Goal: Transaction & Acquisition: Purchase product/service

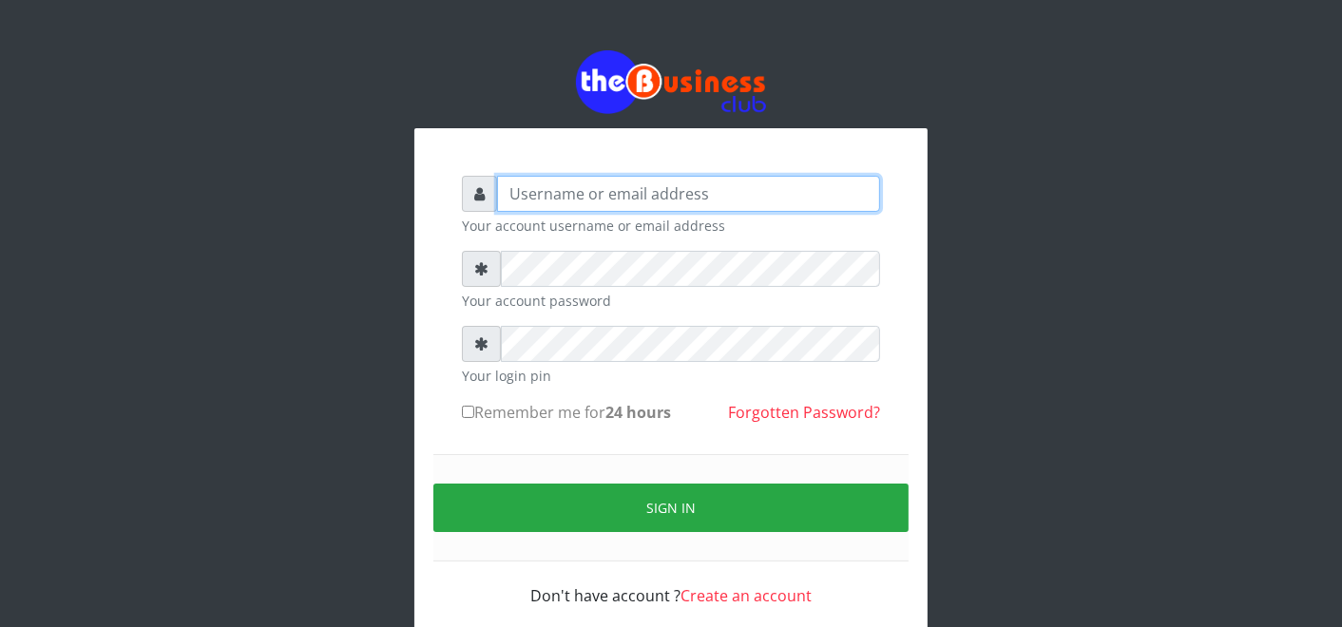
click at [791, 192] on input "text" at bounding box center [688, 194] width 383 height 36
type input "father"
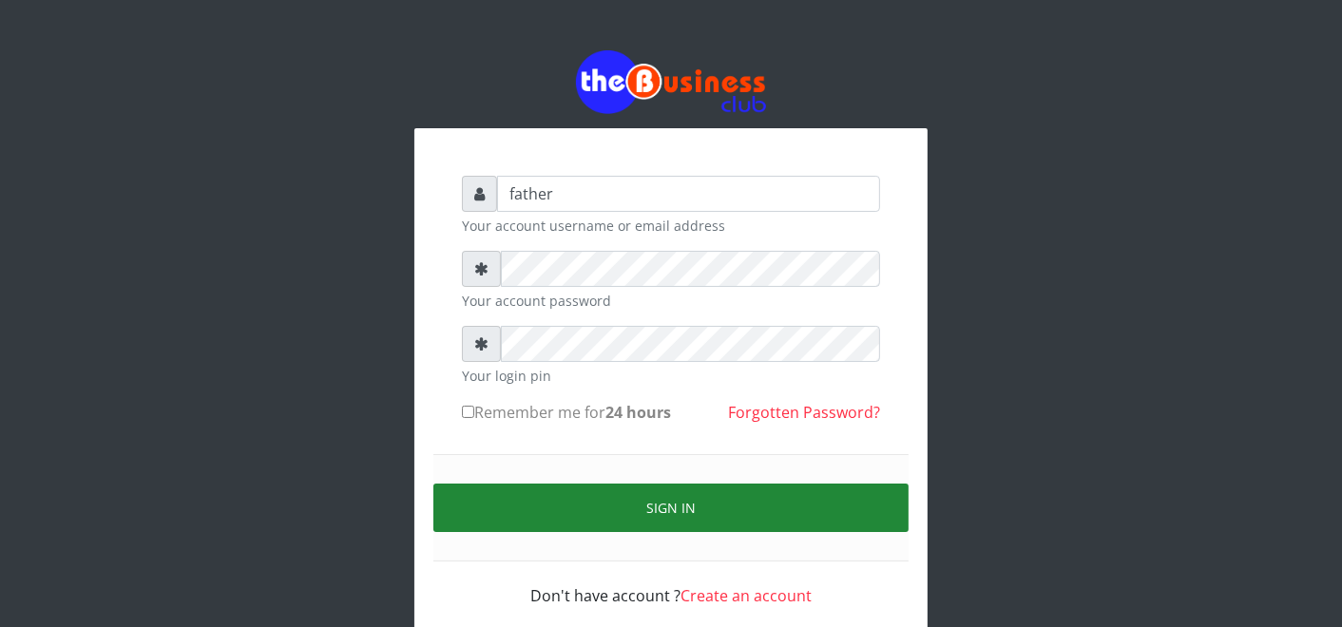
click at [687, 502] on button "Sign in" at bounding box center [670, 508] width 475 height 48
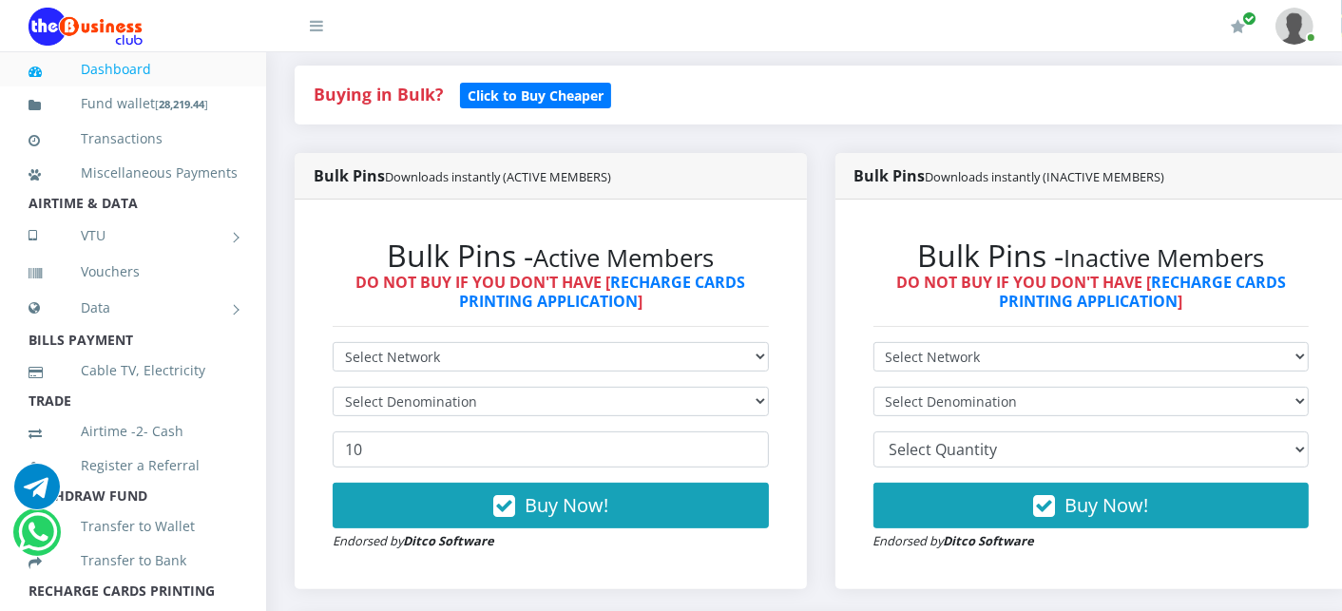
scroll to position [422, 0]
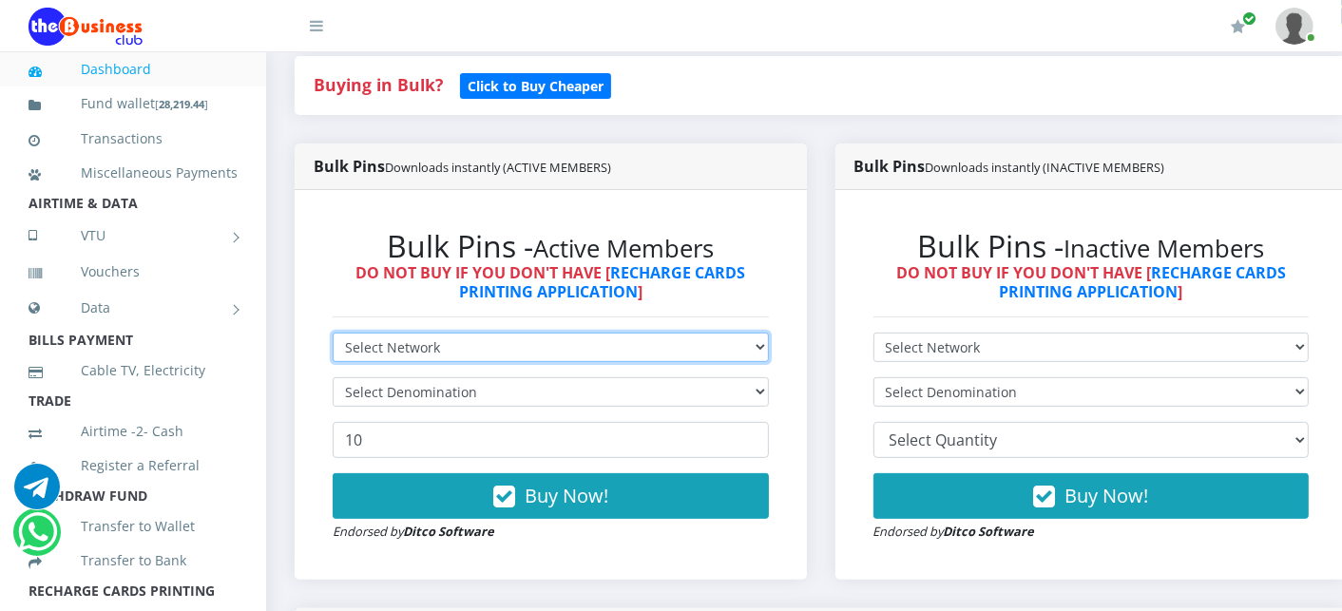
click at [467, 350] on select "Select Network MTN Globacom 9Mobile Airtel" at bounding box center [551, 347] width 436 height 29
select select "MTN"
click at [333, 335] on select "Select Network MTN Globacom 9Mobile Airtel" at bounding box center [551, 347] width 436 height 29
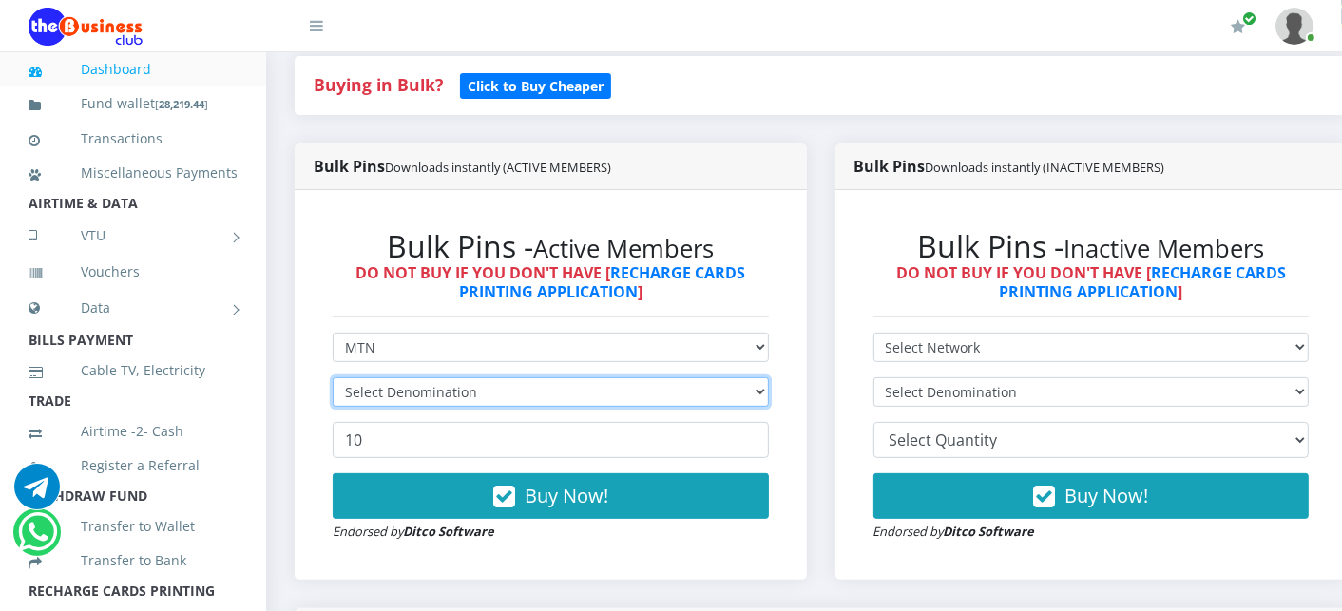
click at [428, 392] on select "Select Denomination" at bounding box center [551, 391] width 436 height 29
select select "193.98-200"
click at [333, 379] on select "Select Denomination MTN NGN100 - ₦96.99 MTN NGN200 - ₦193.98 MTN NGN400 - ₦387.…" at bounding box center [551, 391] width 436 height 29
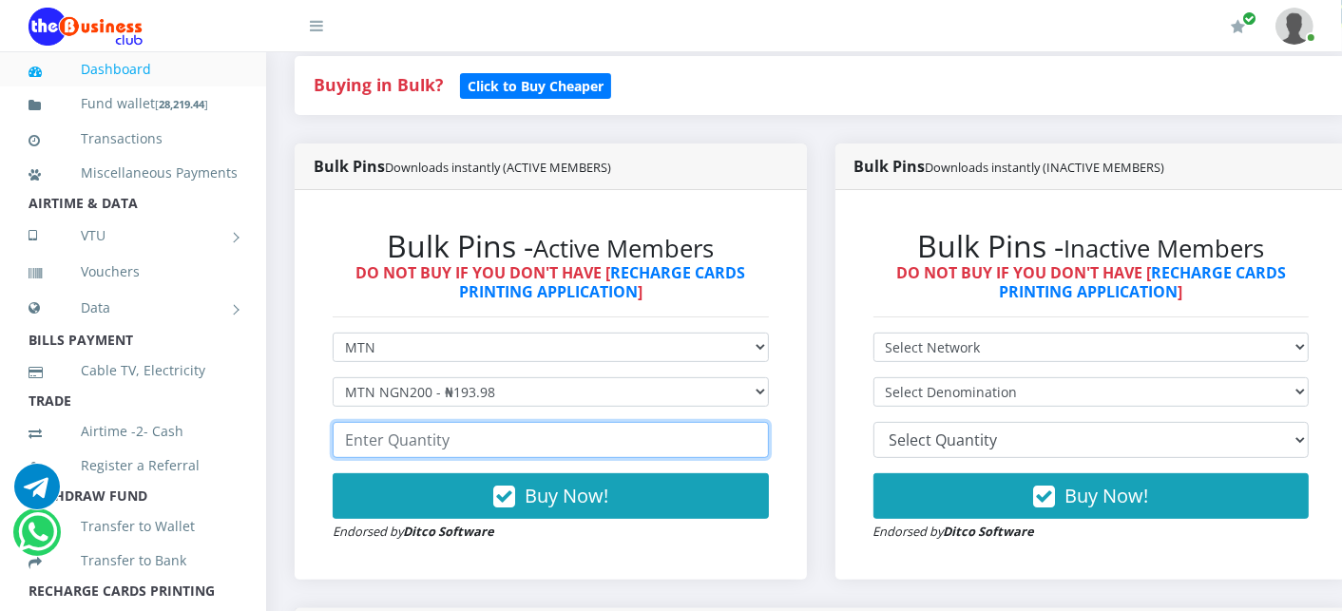
click at [401, 447] on input "number" at bounding box center [551, 440] width 436 height 36
type input "3"
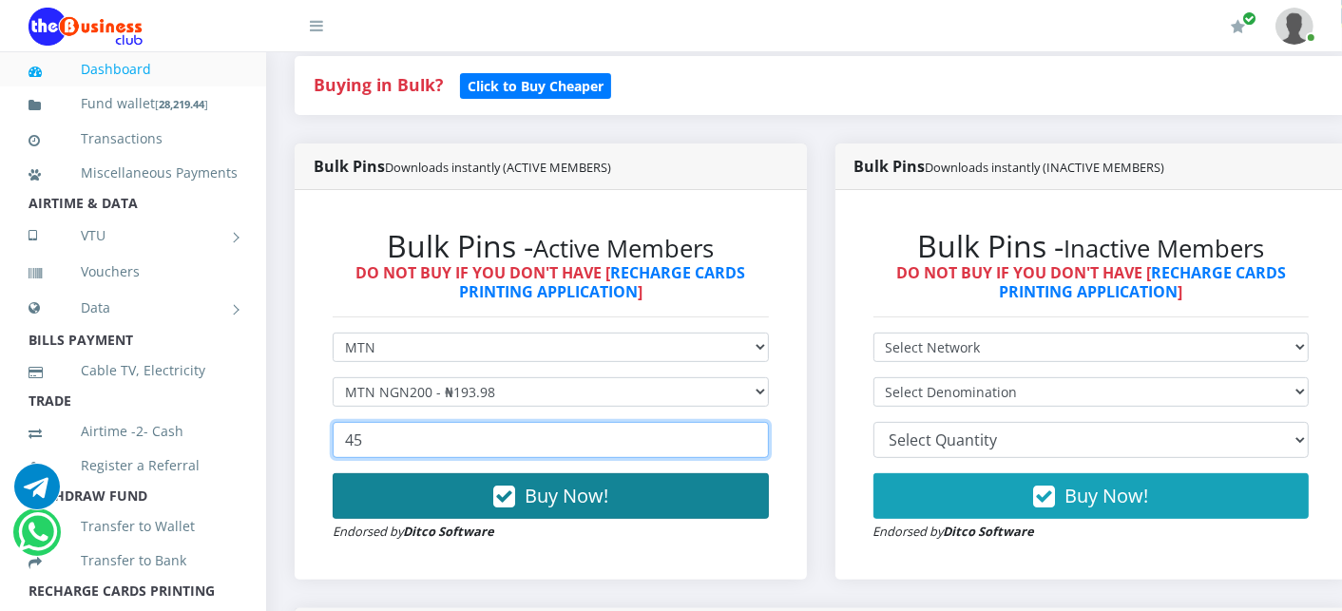
type input "45"
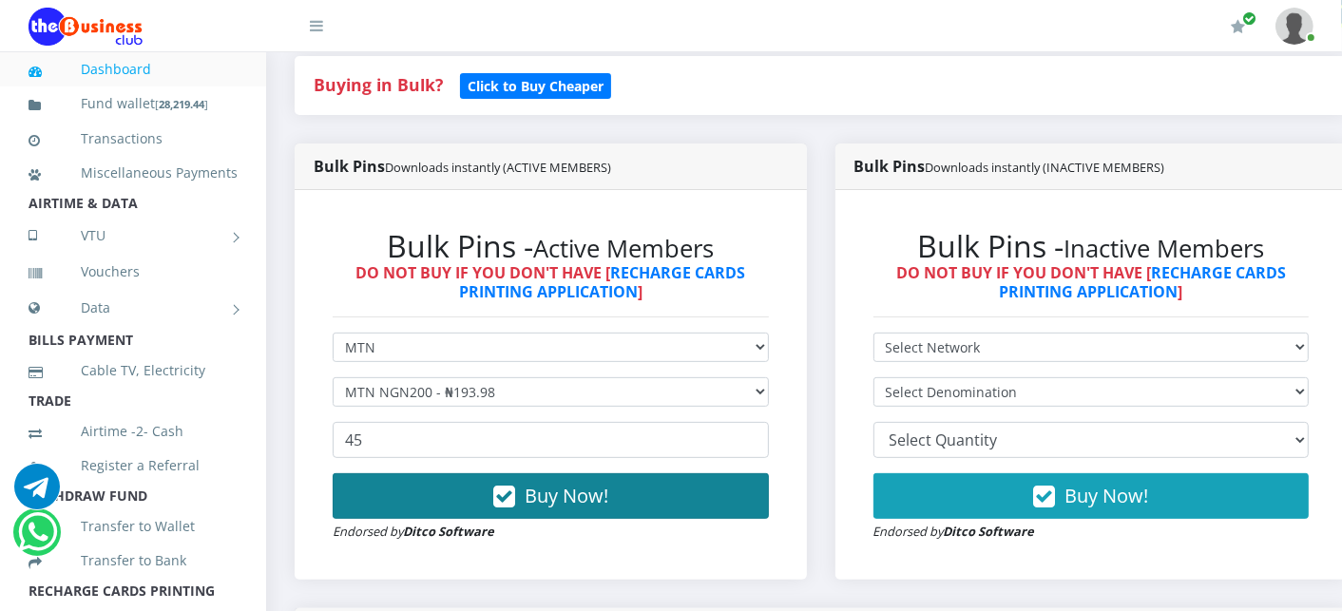
click at [506, 501] on icon "button" at bounding box center [504, 497] width 22 height 19
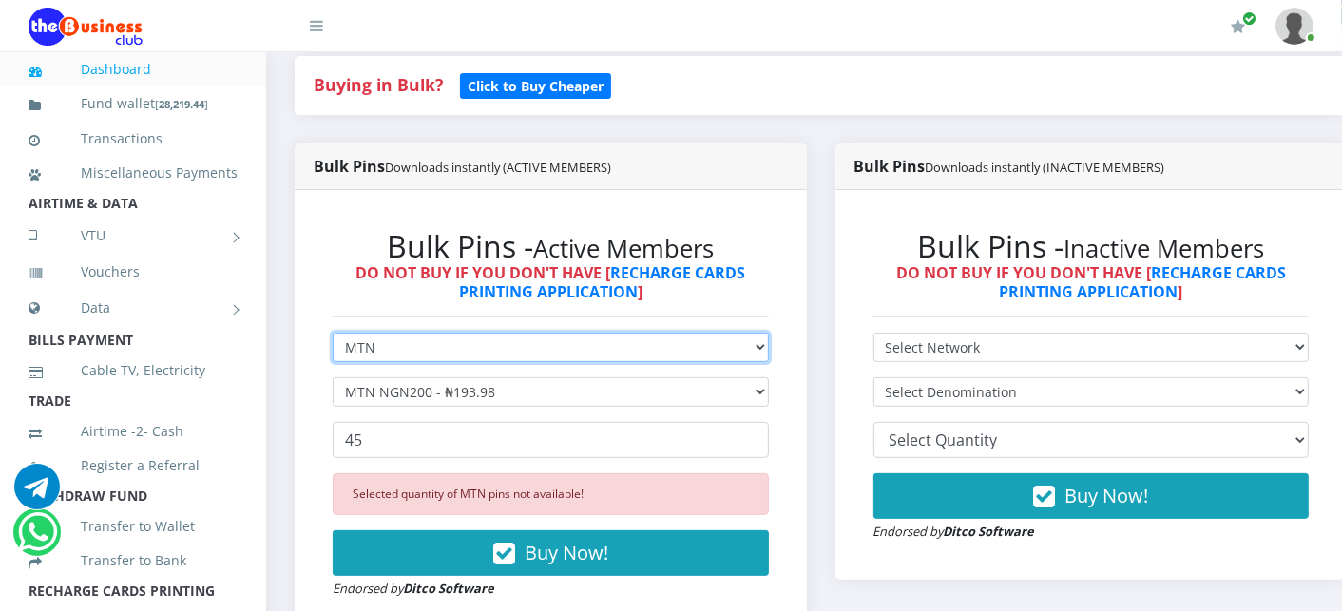
click at [441, 352] on select "Select Network MTN Globacom 9Mobile Airtel" at bounding box center [551, 347] width 436 height 29
select select "Airtel"
click at [333, 335] on select "Select Network MTN Globacom 9Mobile Airtel" at bounding box center [551, 347] width 436 height 29
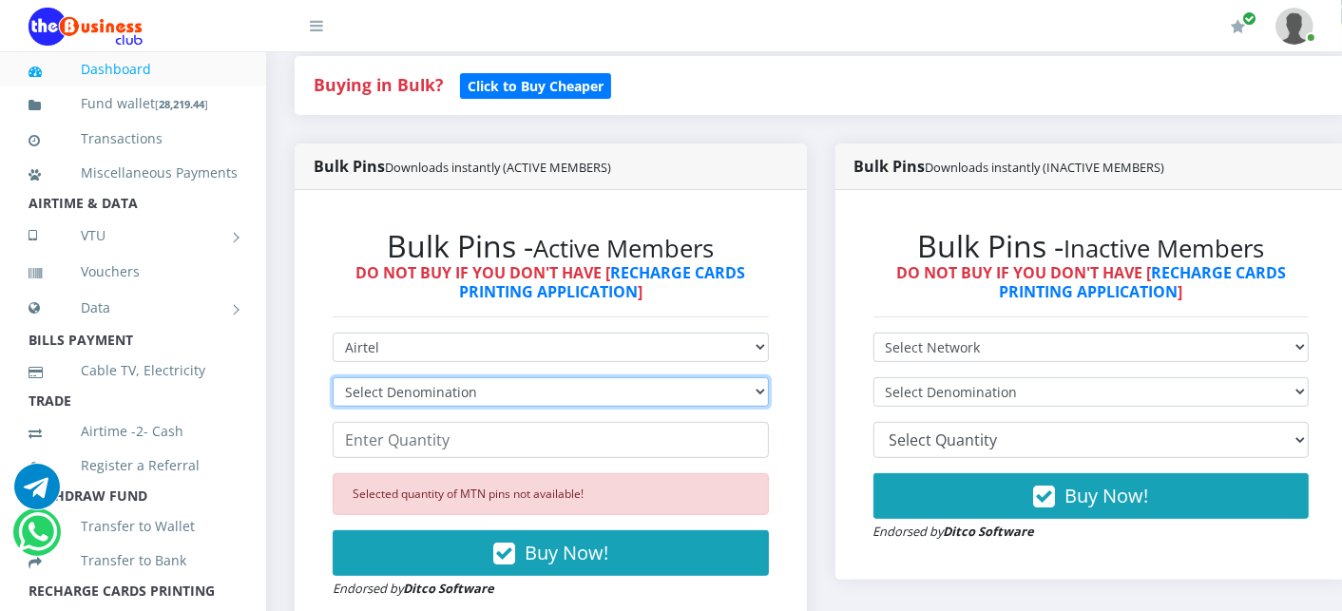
click at [423, 386] on select "Select Denomination Airtel NGN100 - ₦96.38 Airtel NGN200 - ₦192.76 Airtel NGN50…" at bounding box center [551, 391] width 436 height 29
select select "192.76-200"
click at [333, 379] on select "Select Denomination Airtel NGN100 - ₦96.38 Airtel NGN200 - ₦192.76 Airtel NGN50…" at bounding box center [551, 391] width 436 height 29
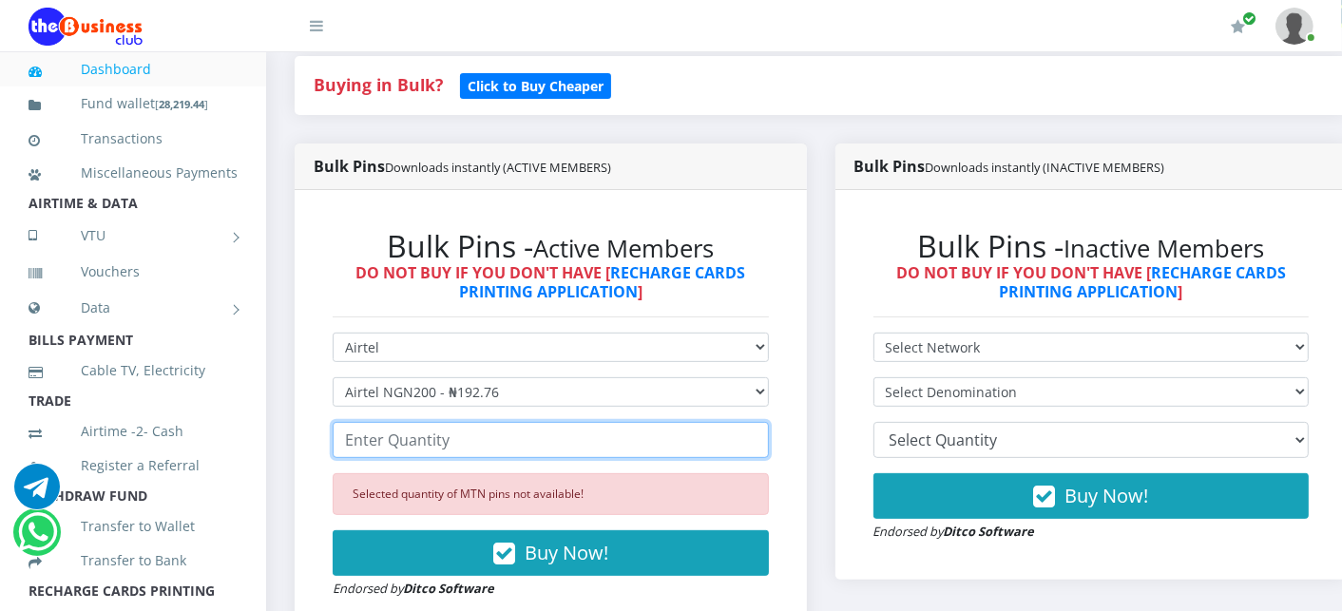
click at [415, 444] on input "number" at bounding box center [551, 440] width 436 height 36
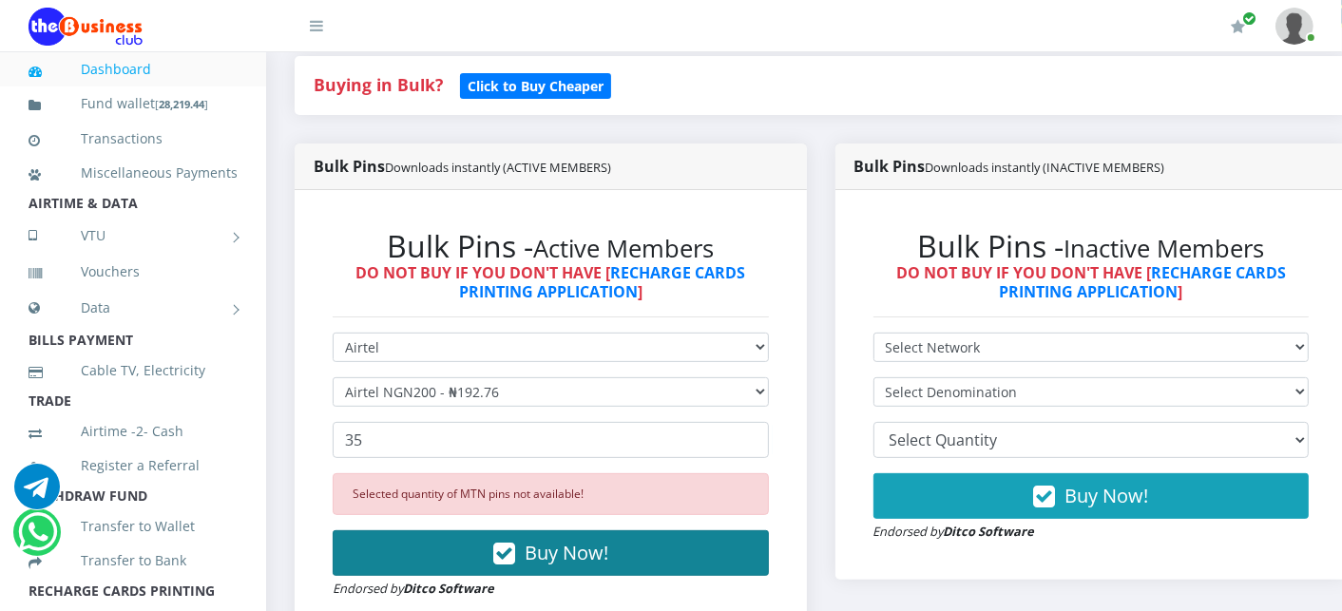
click at [422, 545] on button "Buy Now!" at bounding box center [551, 553] width 436 height 46
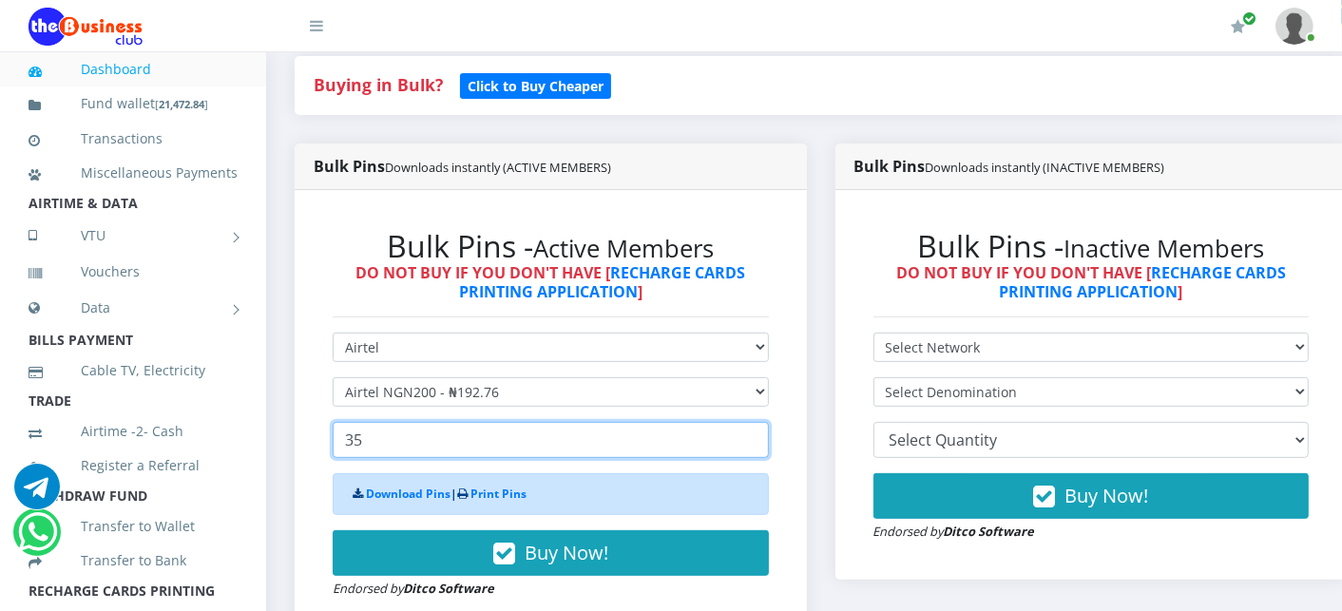
click at [412, 451] on input "35" at bounding box center [551, 440] width 436 height 36
type input "3"
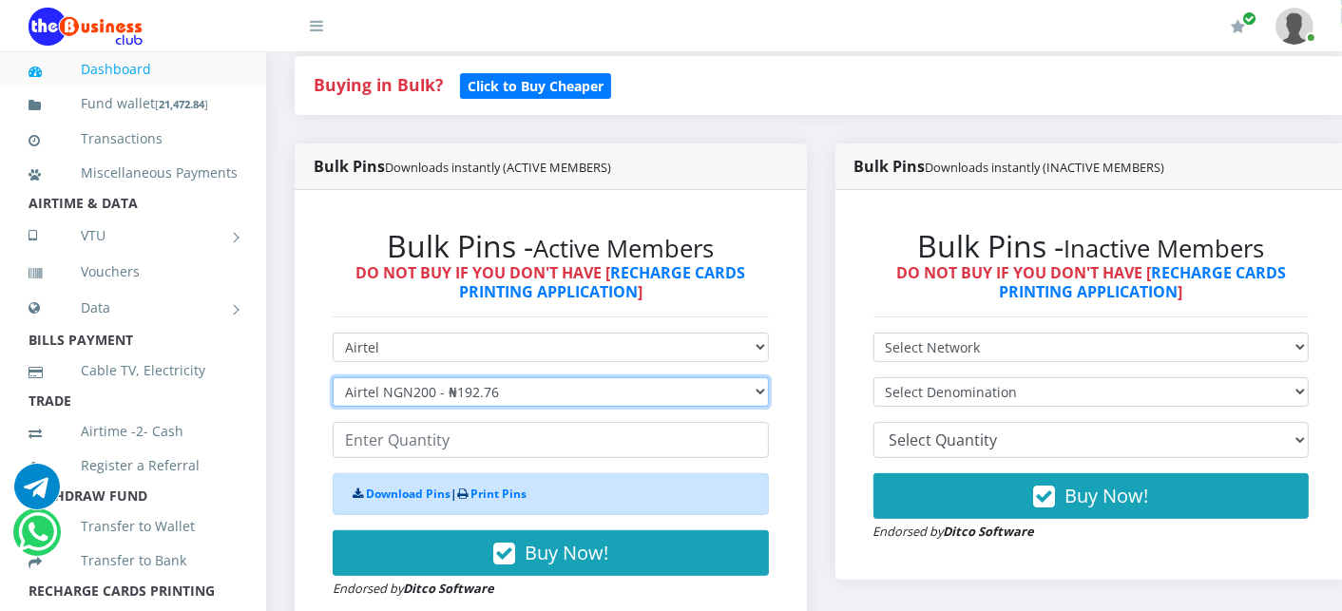
click at [422, 392] on select "Select Denomination Airtel NGN100 - ₦96.38 Airtel NGN200 - ₦192.76 Airtel NGN50…" at bounding box center [551, 391] width 436 height 29
select select "96.38-100"
click at [333, 379] on select "Select Denomination Airtel NGN100 - ₦96.38 Airtel NGN200 - ₦192.76 Airtel NGN50…" at bounding box center [551, 391] width 436 height 29
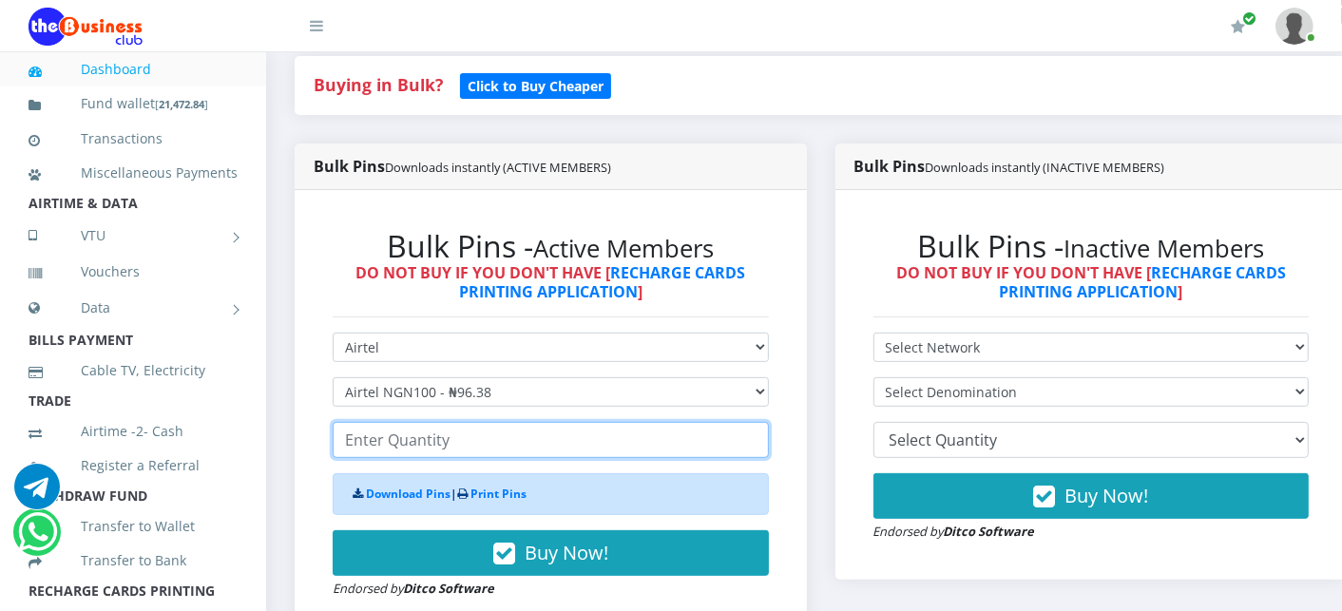
click at [401, 439] on input "number" at bounding box center [551, 440] width 436 height 36
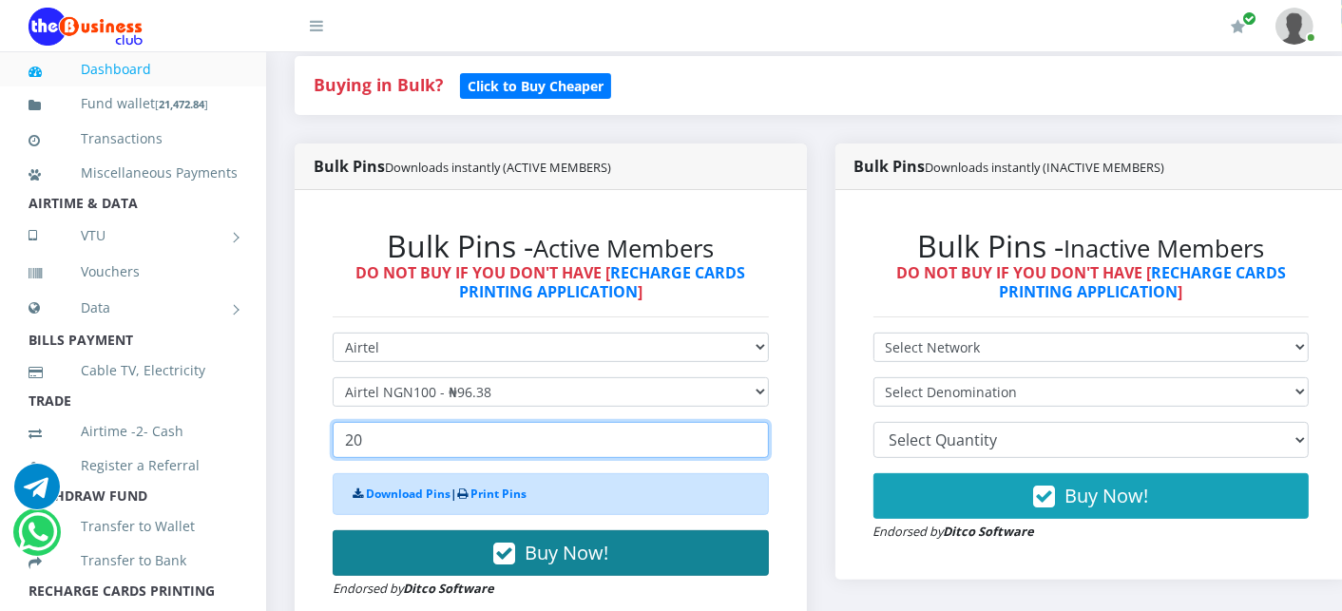
type input "20"
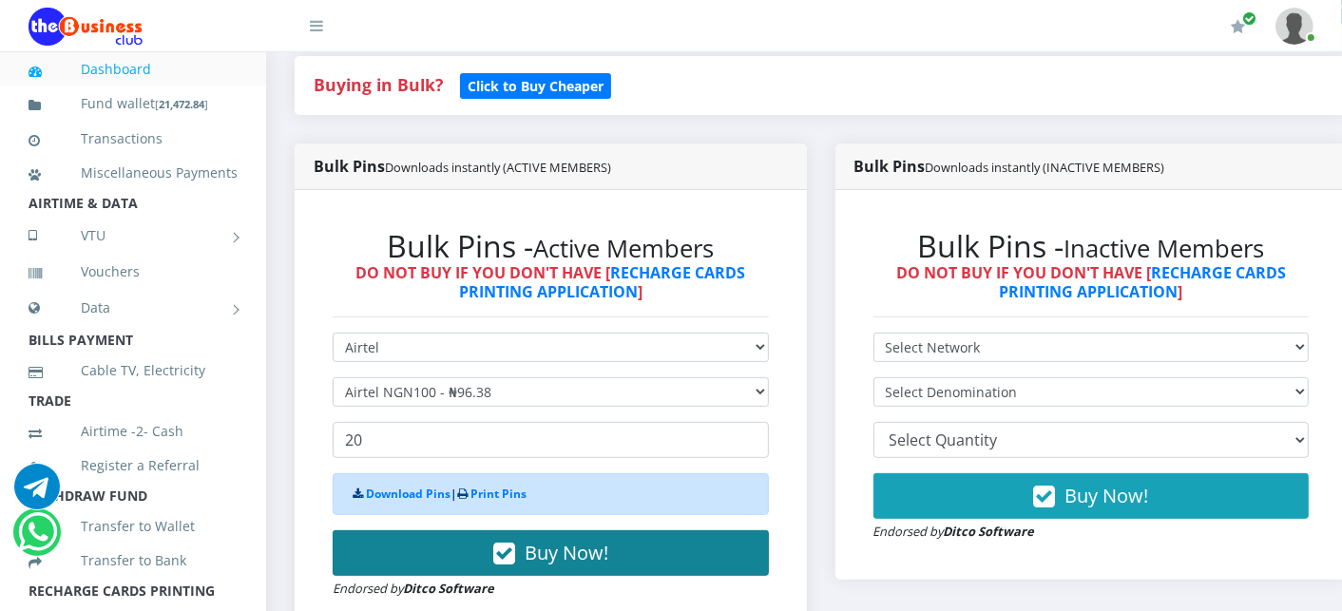
click at [418, 562] on button "Buy Now!" at bounding box center [551, 553] width 436 height 46
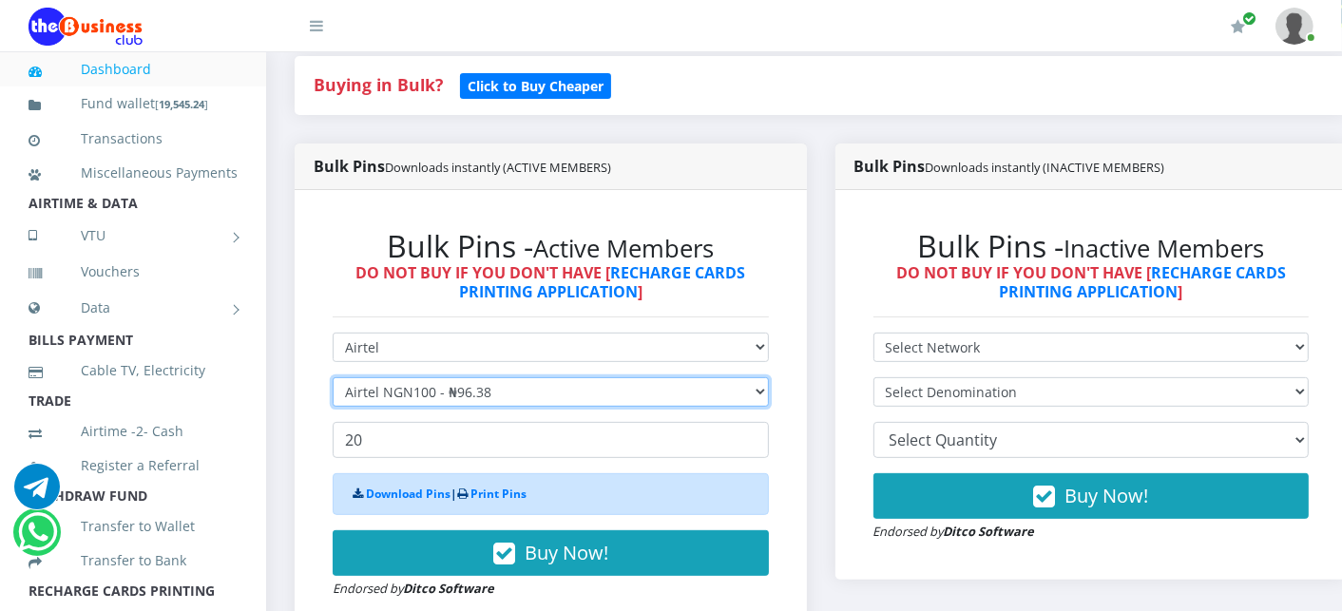
click at [410, 392] on select "Select Denomination Airtel NGN100 - ₦96.38 Airtel NGN200 - ₦192.76 Airtel NGN50…" at bounding box center [551, 391] width 436 height 29
select select "481.9-500"
click at [333, 379] on select "Select Denomination Airtel NGN100 - ₦96.38 Airtel NGN200 - ₦192.76 Airtel NGN50…" at bounding box center [551, 391] width 436 height 29
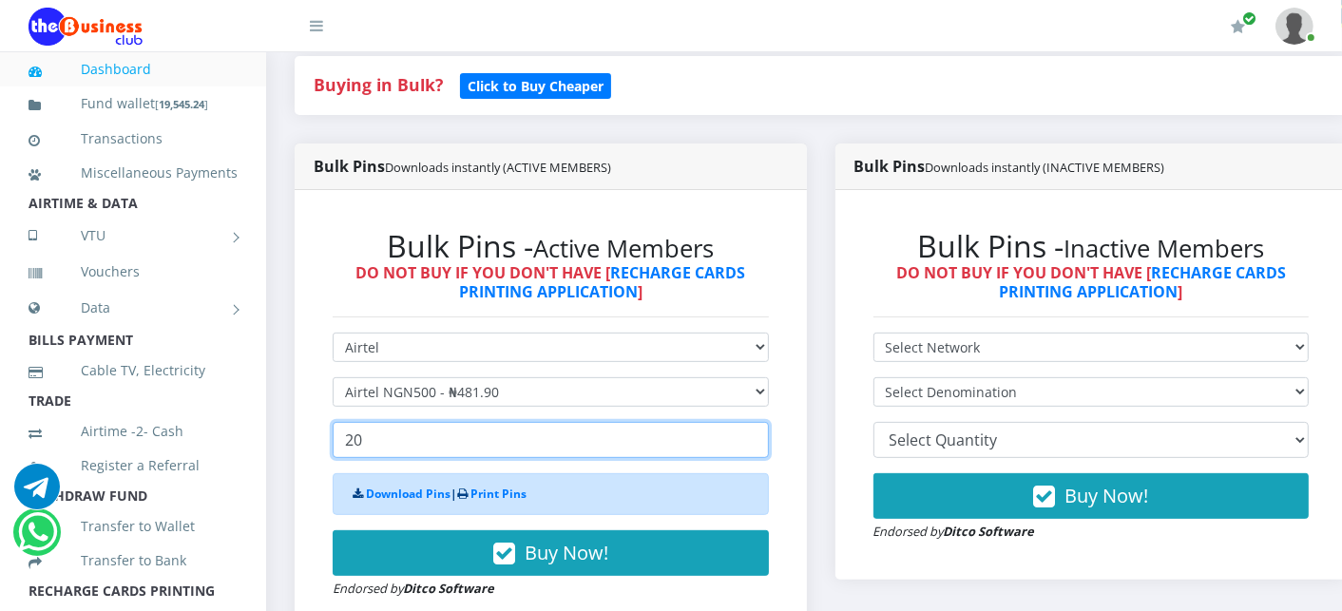
click at [377, 444] on input "20" at bounding box center [551, 440] width 436 height 36
type input "2"
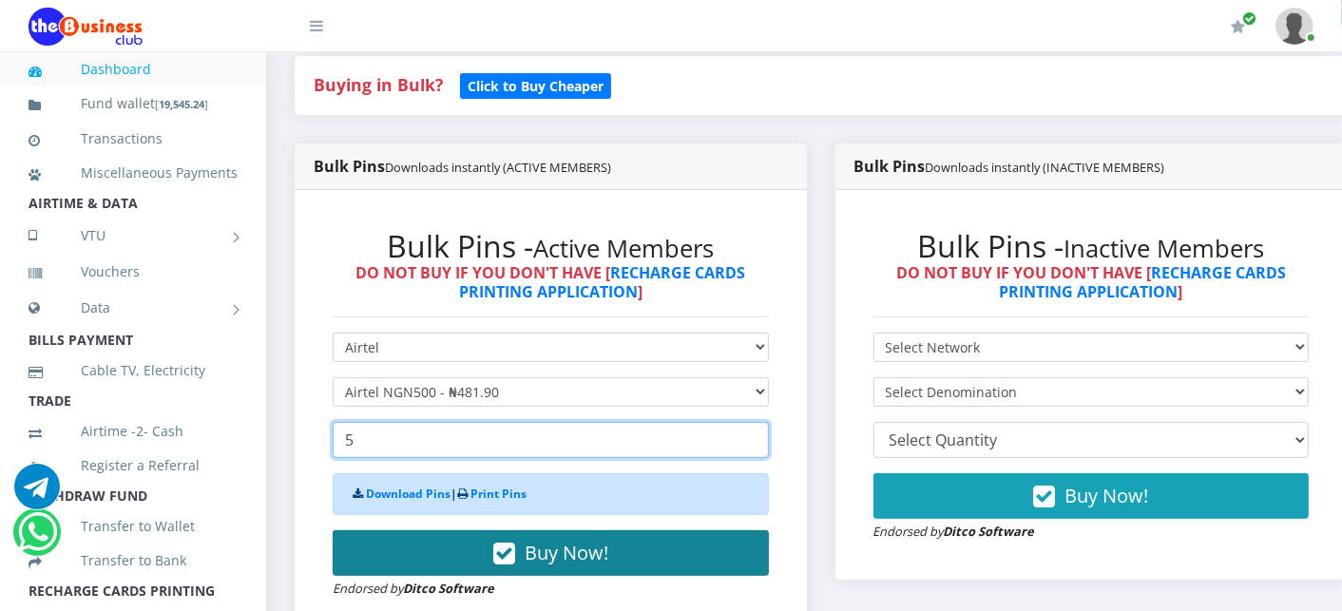
type input "5"
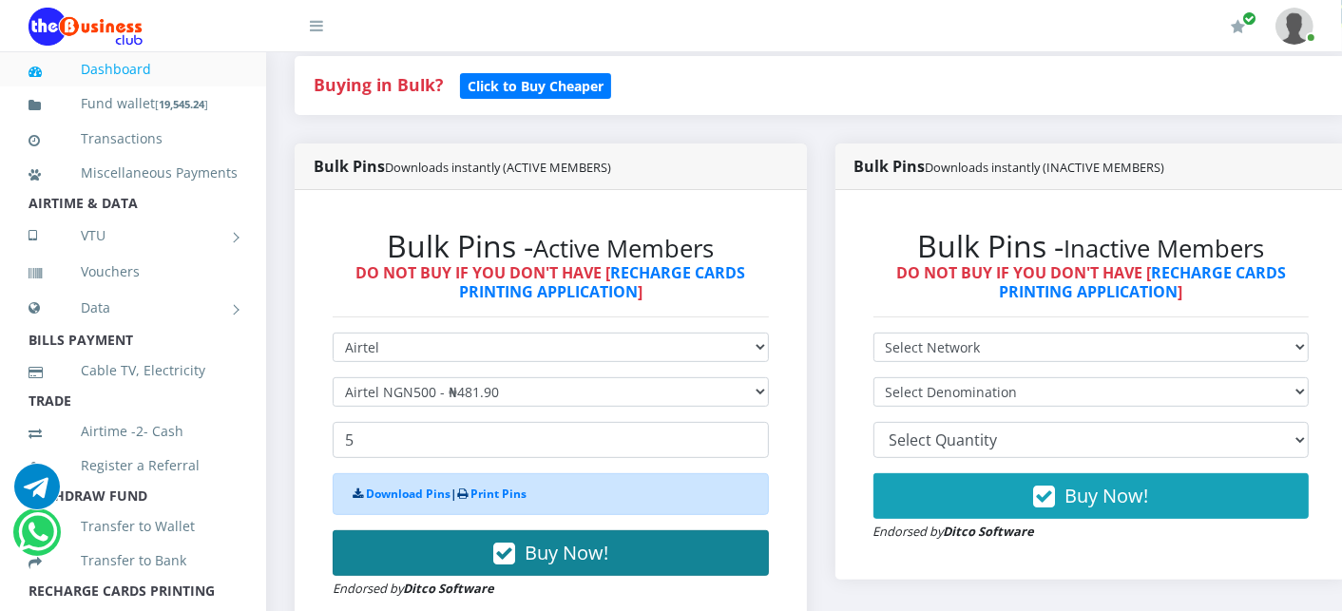
click at [520, 566] on button "Buy Now!" at bounding box center [551, 553] width 436 height 46
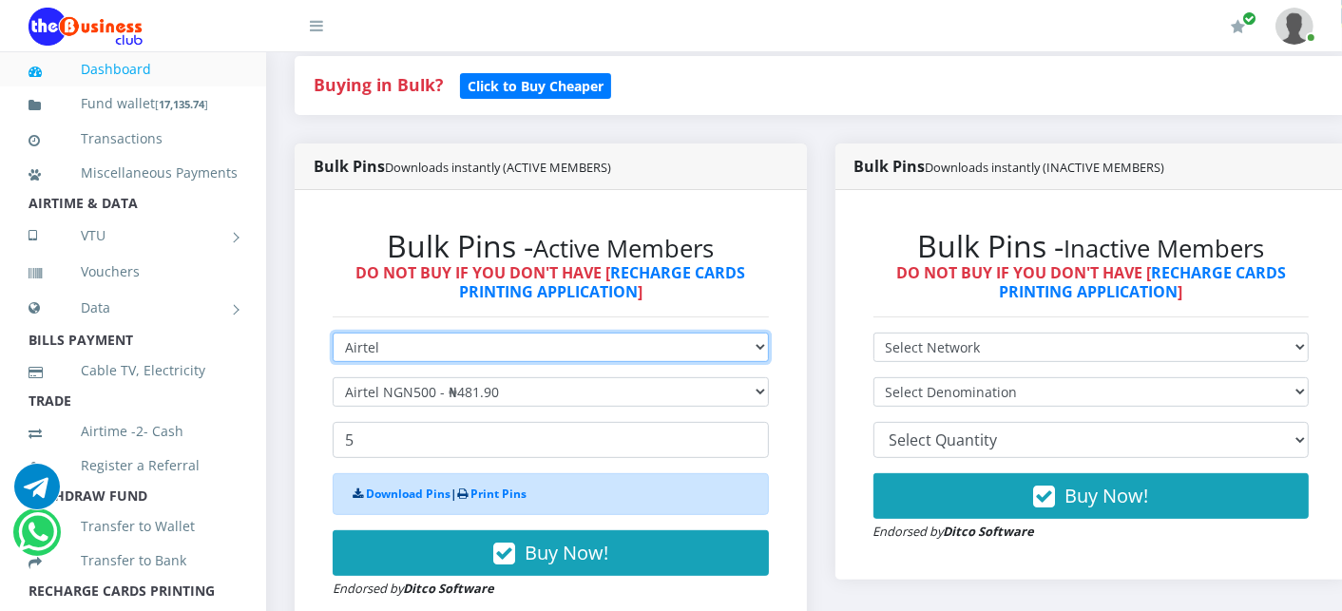
click at [490, 345] on select "Select Network MTN Globacom 9Mobile Airtel" at bounding box center [551, 347] width 436 height 29
select select "MTN"
click at [333, 335] on select "Select Network MTN Globacom 9Mobile Airtel" at bounding box center [551, 347] width 436 height 29
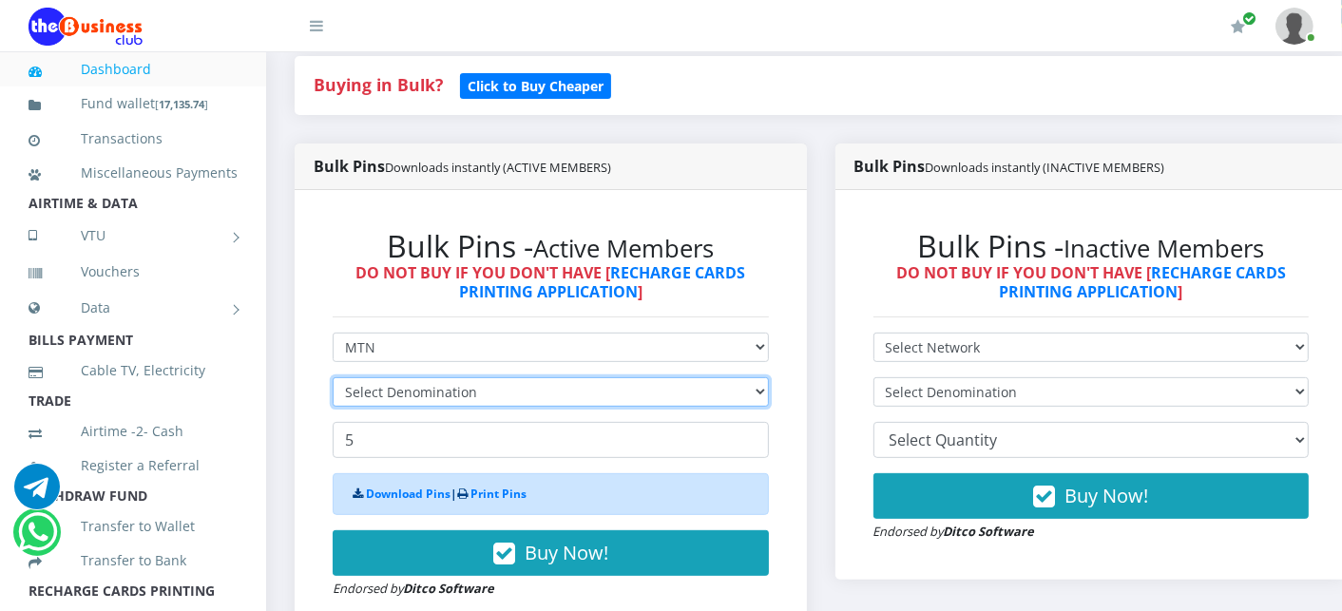
click at [449, 380] on select "Select Denomination" at bounding box center [551, 391] width 436 height 29
select select "96.99-100"
click at [333, 379] on select "Select Denomination MTN NGN100 - ₦96.99 MTN NGN200 - ₦193.98 MTN NGN400 - ₦387.…" at bounding box center [551, 391] width 436 height 29
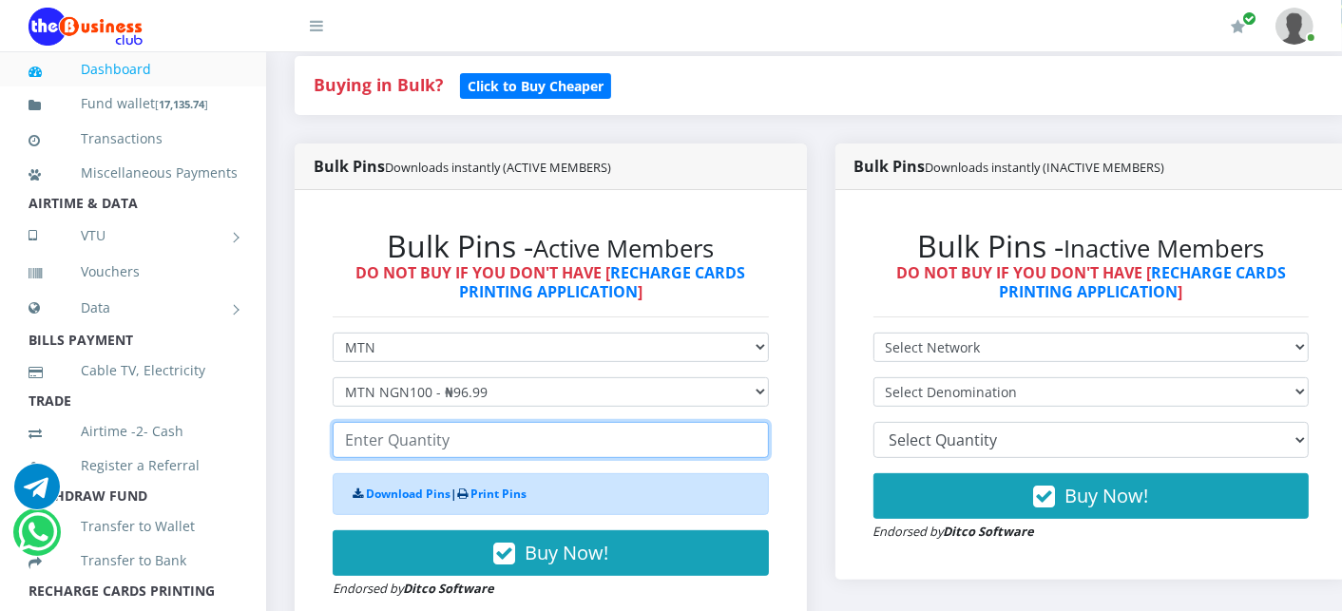
click at [433, 439] on input "number" at bounding box center [551, 440] width 436 height 36
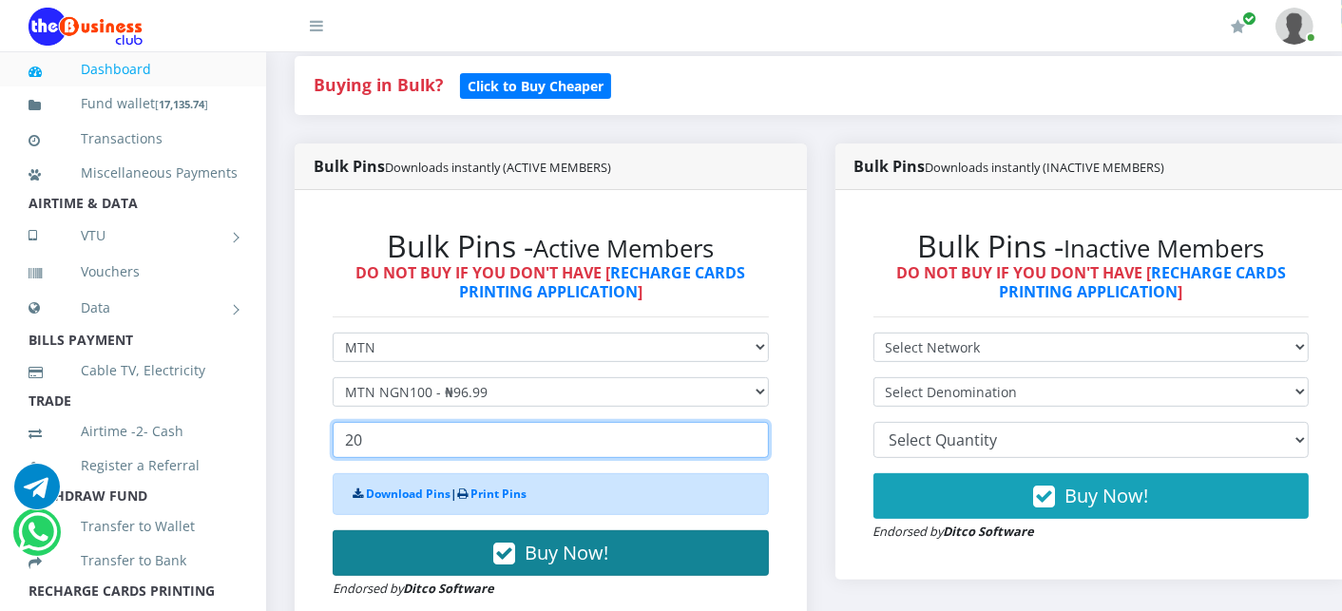
type input "20"
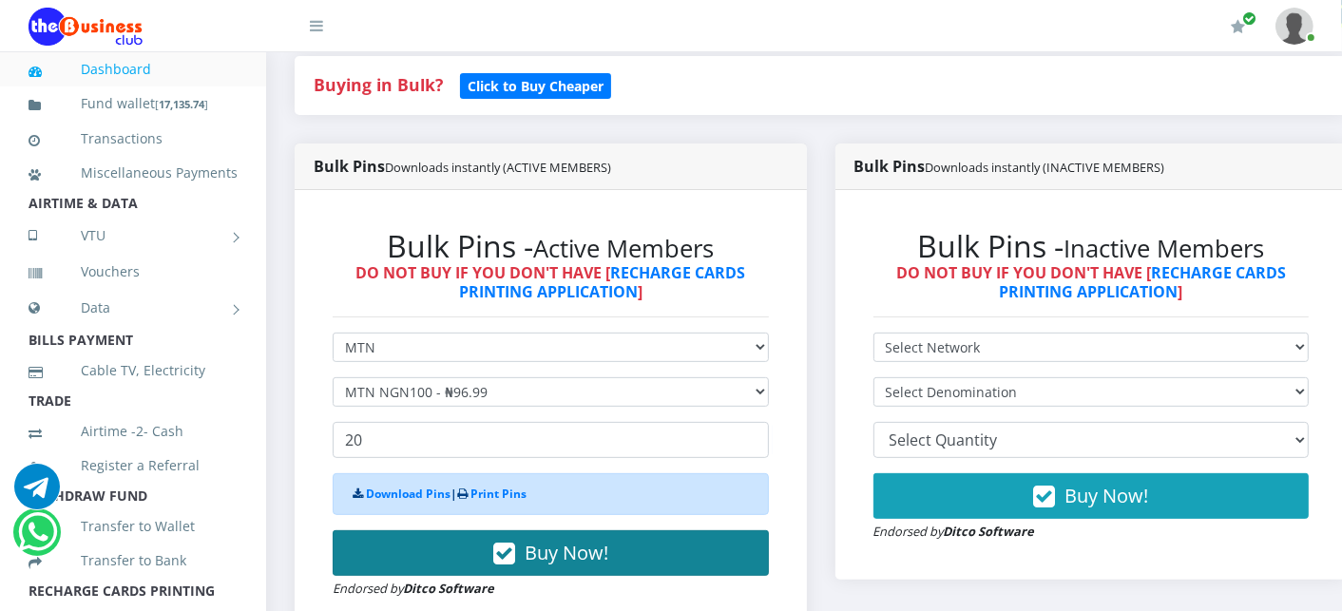
click at [443, 561] on button "Buy Now!" at bounding box center [551, 553] width 436 height 46
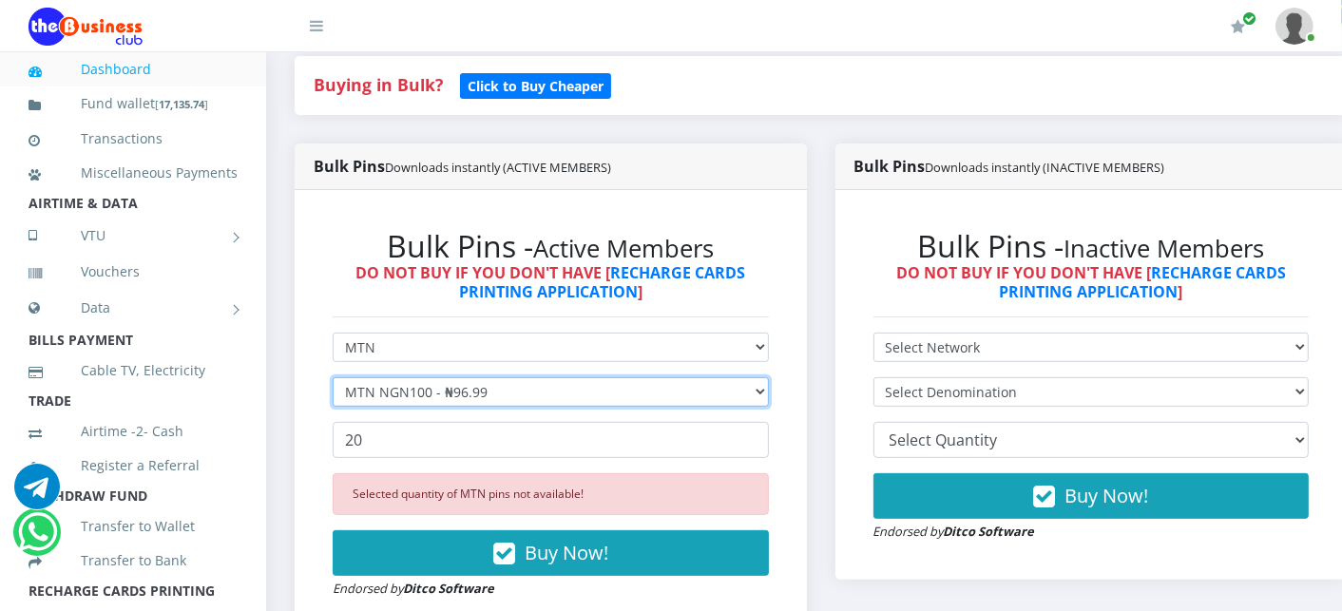
click at [419, 390] on select "Select Denomination MTN NGN100 - ₦96.99 MTN NGN200 - ₦193.98 MTN NGN400 - ₦387.…" at bounding box center [551, 391] width 436 height 29
select select "484.95-500"
click at [333, 379] on select "Select Denomination MTN NGN100 - ₦96.99 MTN NGN200 - ₦193.98 MTN NGN400 - ₦387.…" at bounding box center [551, 391] width 436 height 29
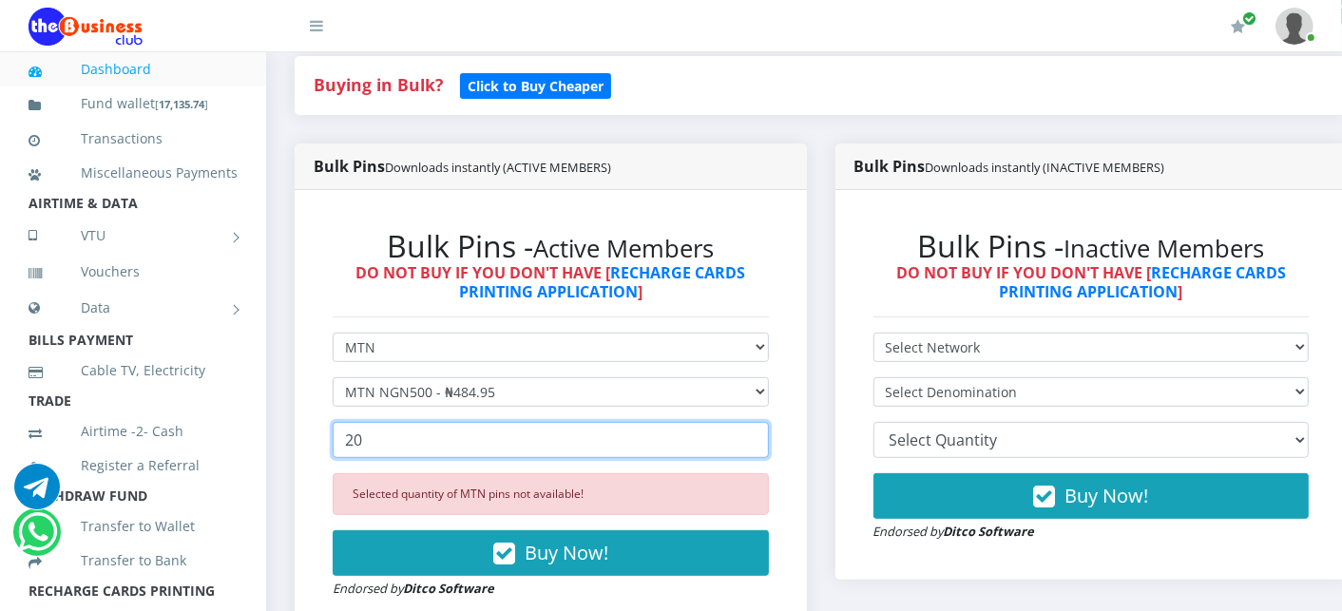
click at [388, 451] on input "20" at bounding box center [551, 440] width 436 height 36
type input "2"
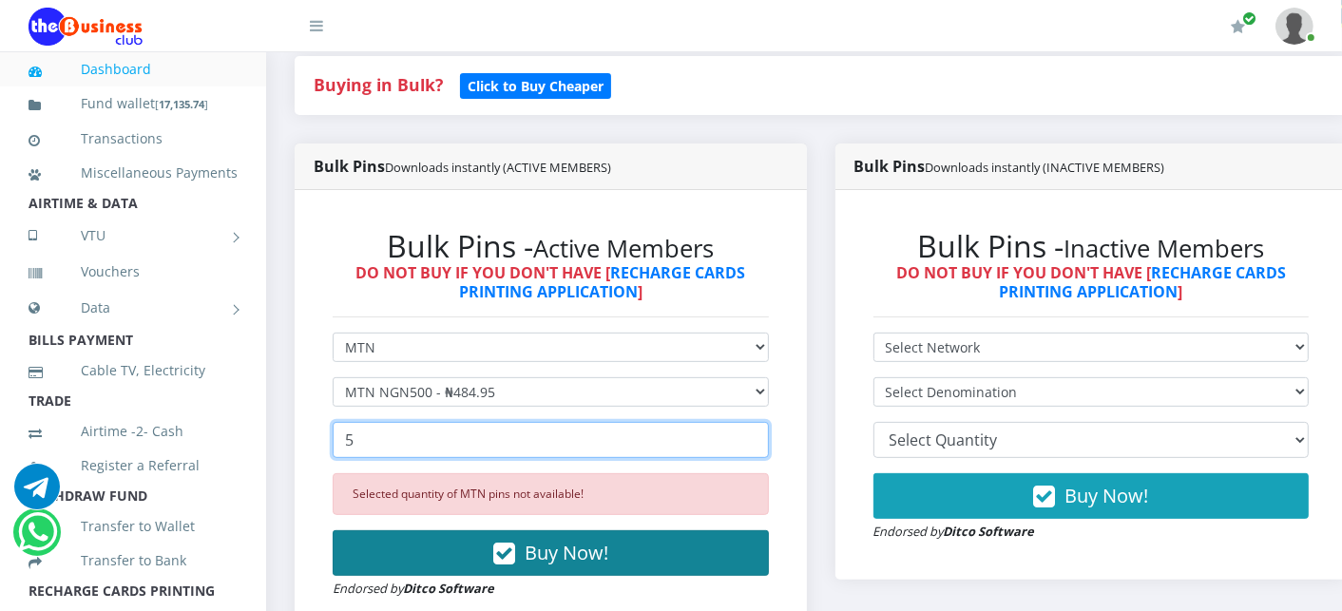
type input "5"
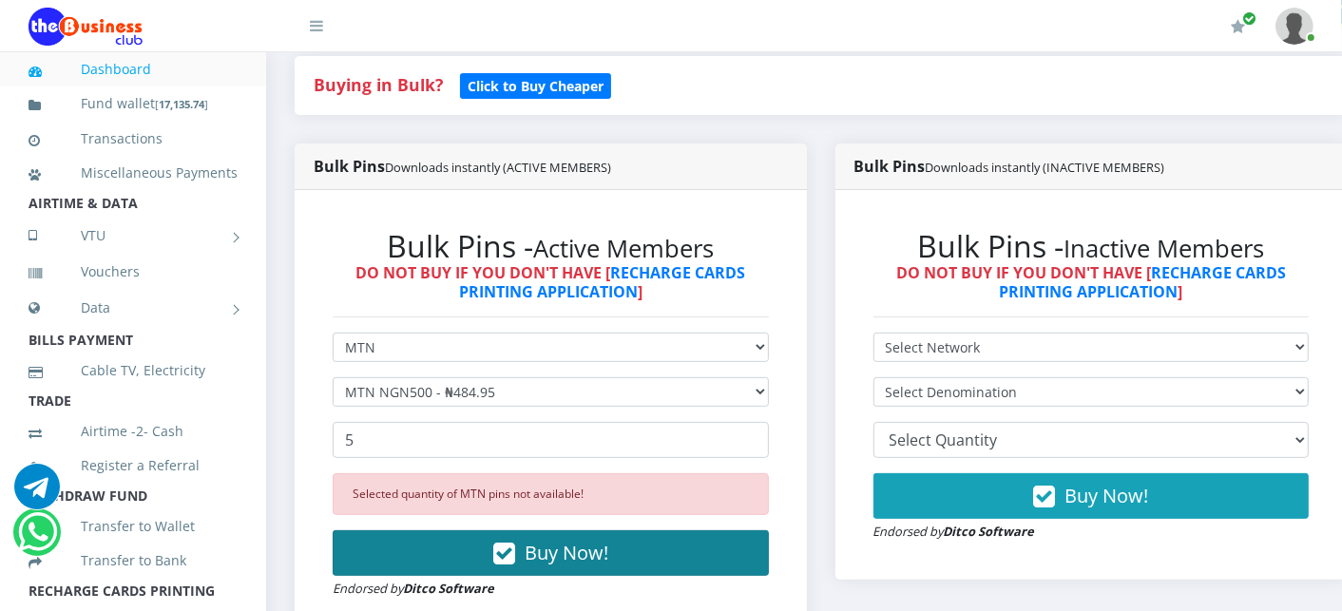
click at [395, 546] on button "Buy Now!" at bounding box center [551, 553] width 436 height 46
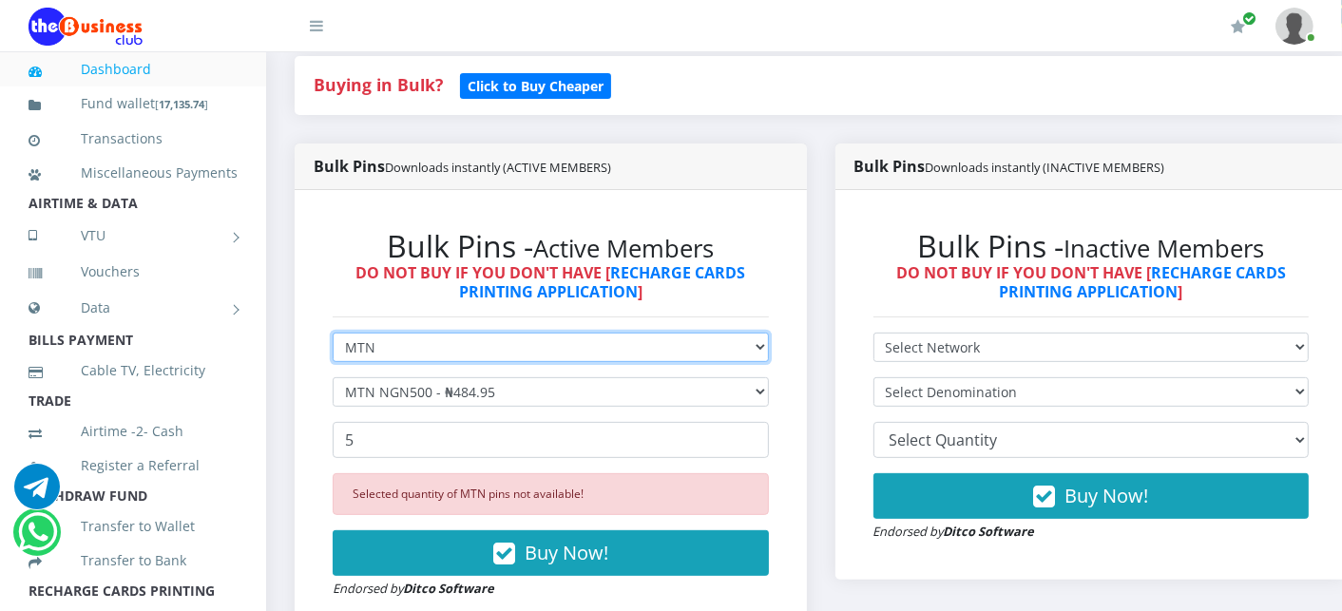
click at [387, 350] on select "Select Network MTN Globacom 9Mobile Airtel" at bounding box center [551, 347] width 436 height 29
select select "Glo"
click at [333, 335] on select "Select Network MTN Globacom 9Mobile Airtel" at bounding box center [551, 347] width 436 height 29
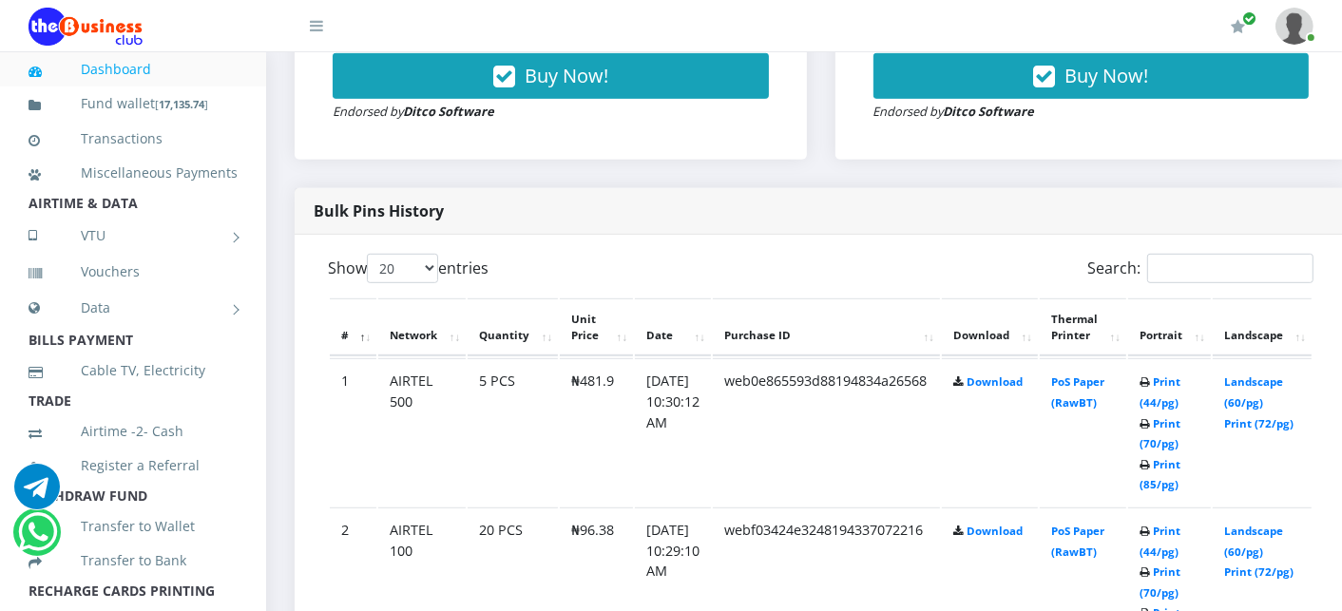
scroll to position [844, 0]
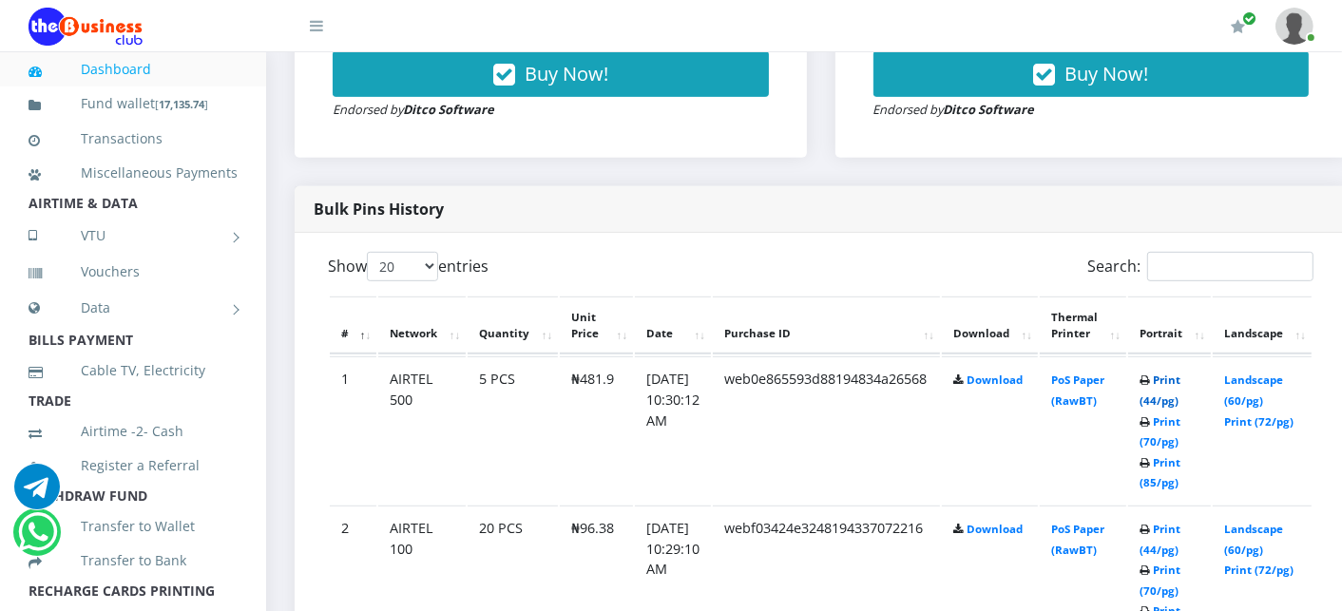
click at [1180, 376] on link "Print (44/pg)" at bounding box center [1160, 390] width 41 height 35
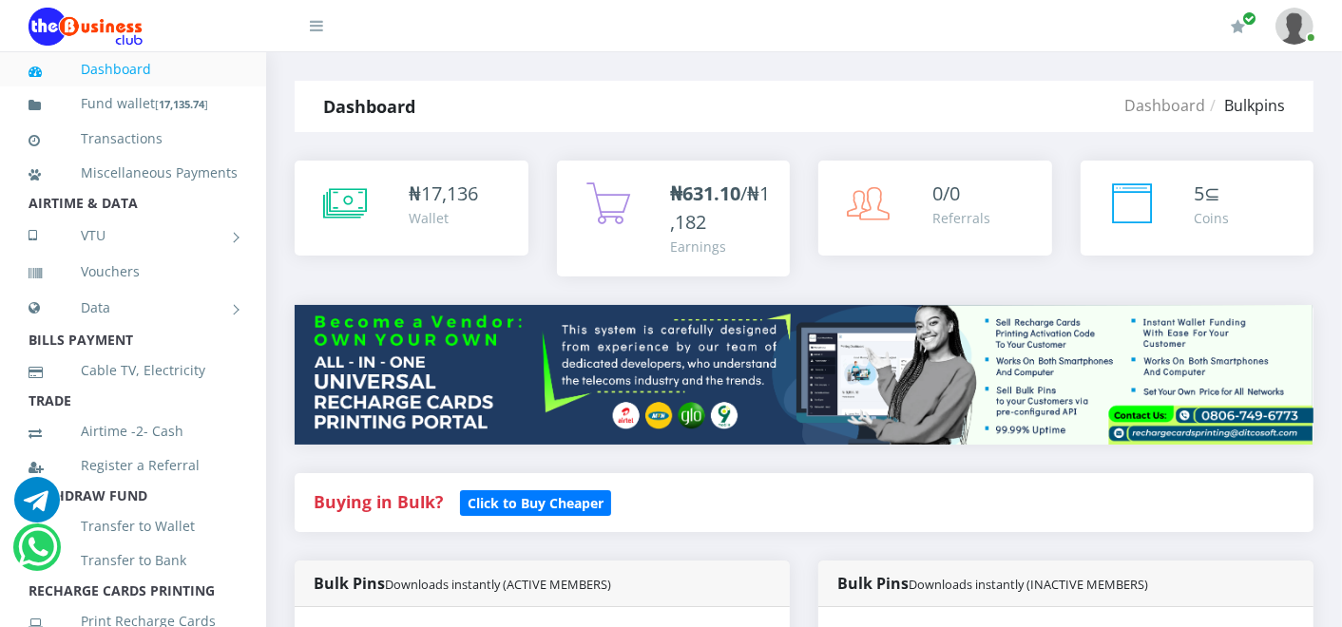
scroll to position [743, 0]
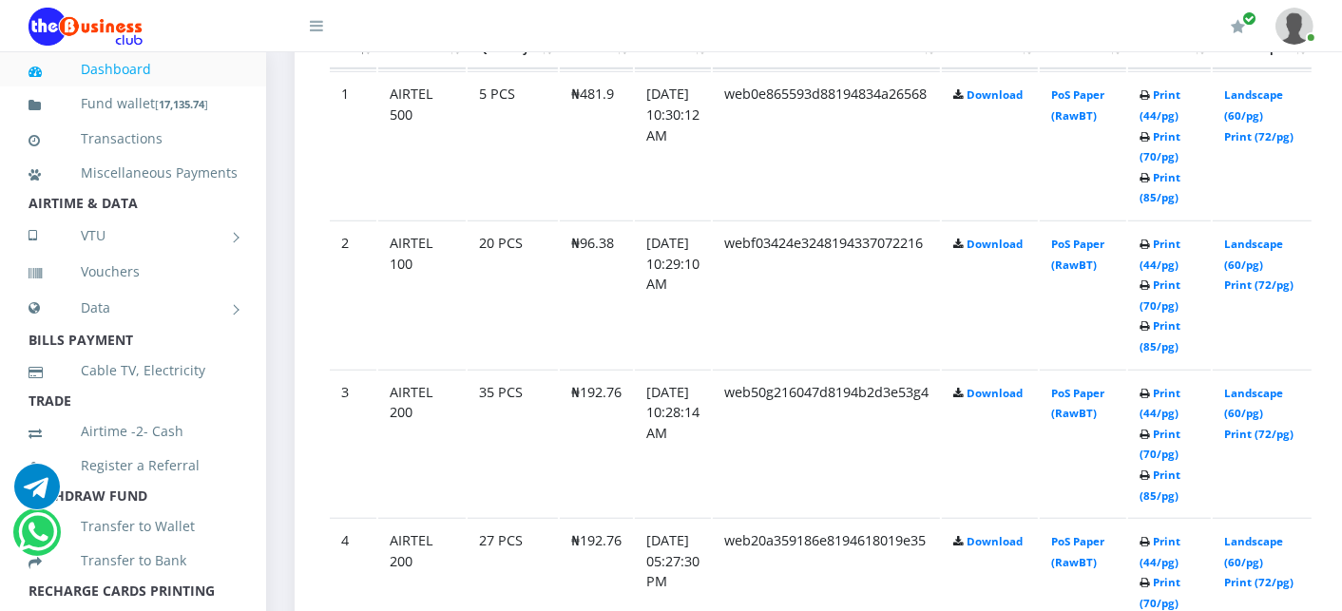
scroll to position [1136, 0]
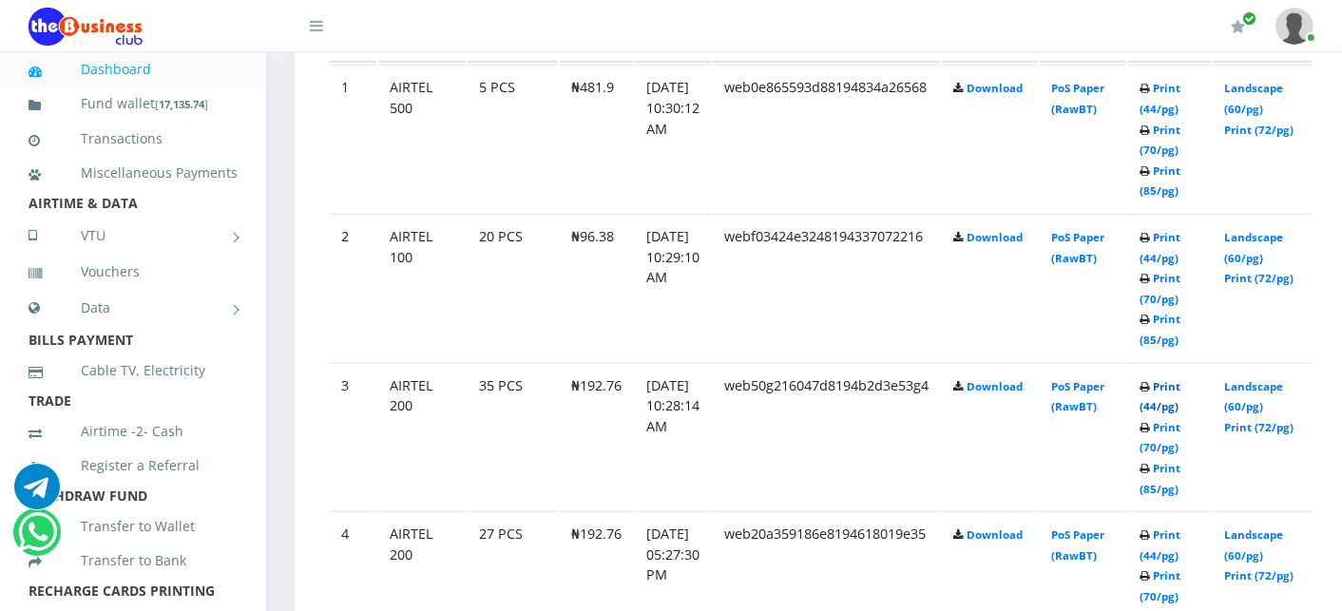
click at [1180, 384] on link "Print (44/pg)" at bounding box center [1160, 396] width 41 height 35
